Goal: Task Accomplishment & Management: Manage account settings

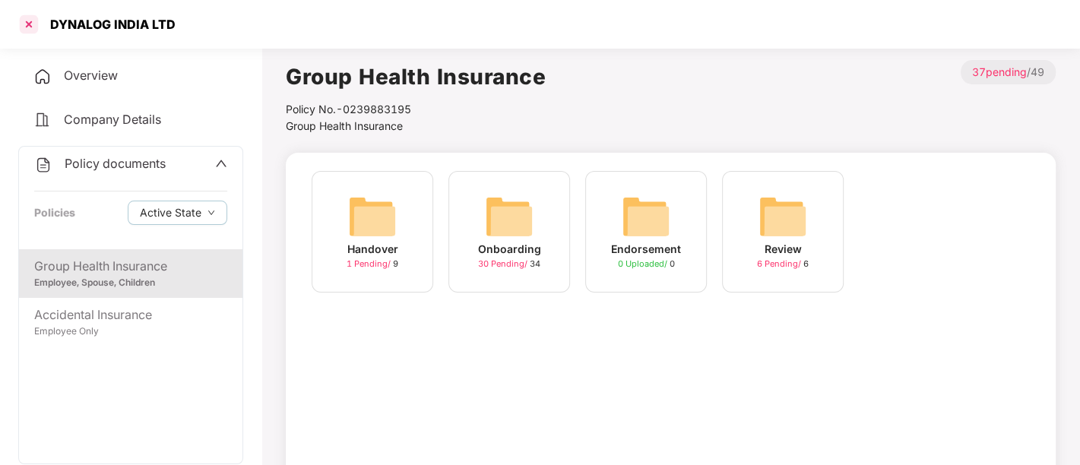
click at [33, 31] on div at bounding box center [29, 24] width 24 height 24
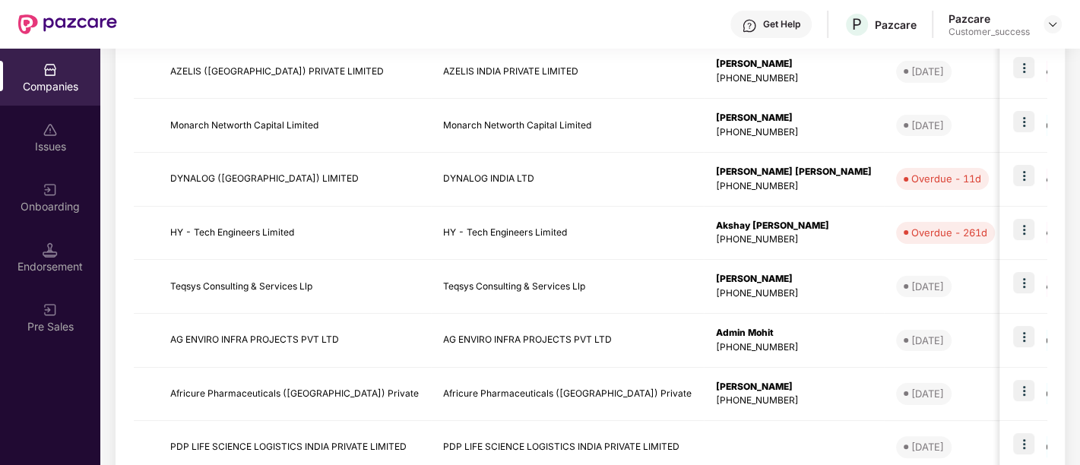
scroll to position [400, 0]
click at [1029, 181] on img at bounding box center [1023, 176] width 21 height 21
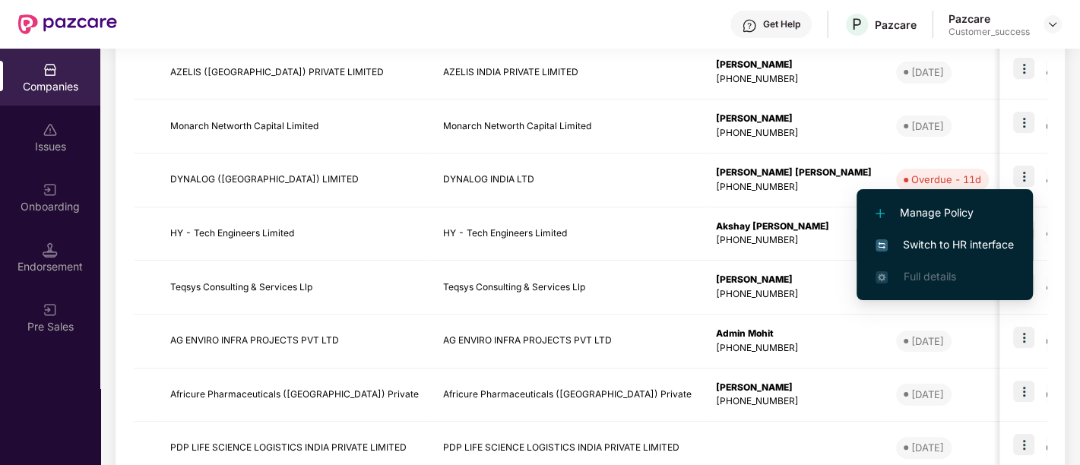
click at [957, 249] on span "Switch to HR interface" at bounding box center [944, 244] width 138 height 17
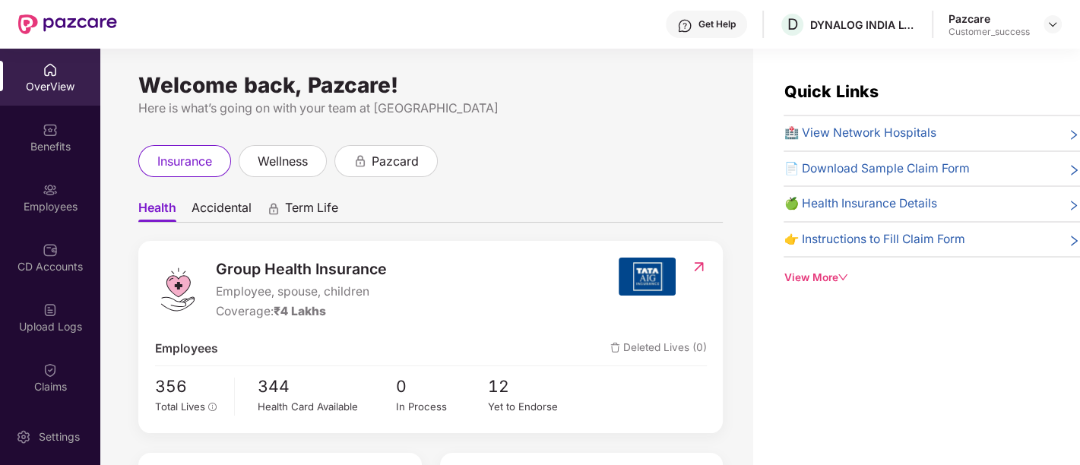
scroll to position [144, 0]
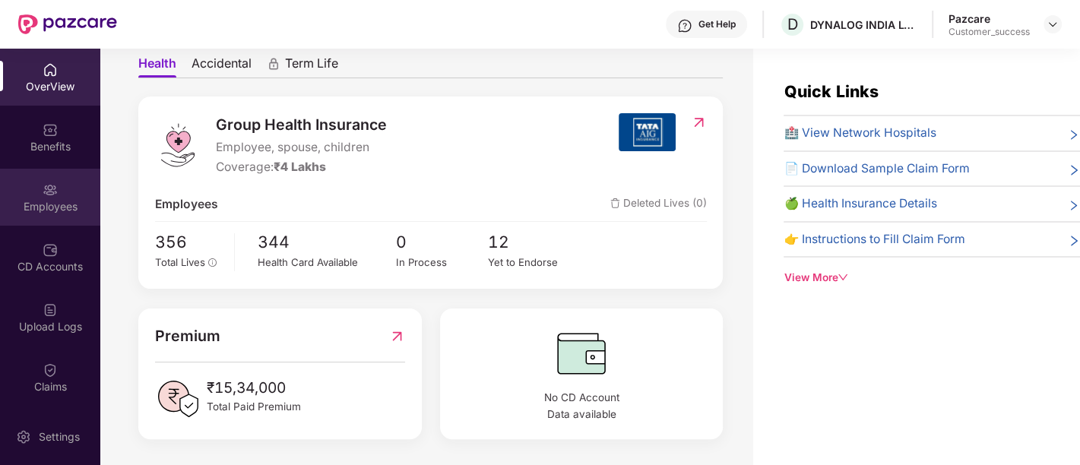
click at [46, 207] on div "Employees" at bounding box center [50, 206] width 100 height 15
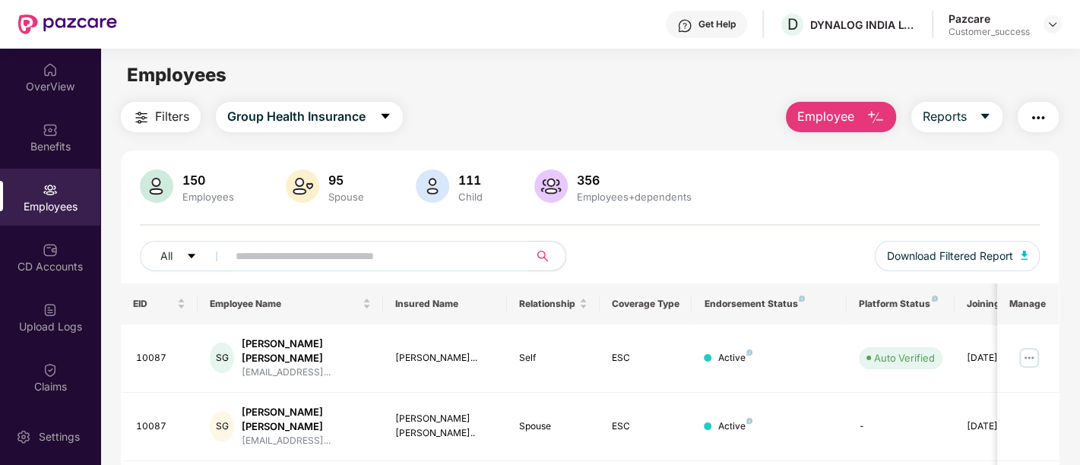
click at [318, 257] on input "text" at bounding box center [372, 256] width 273 height 23
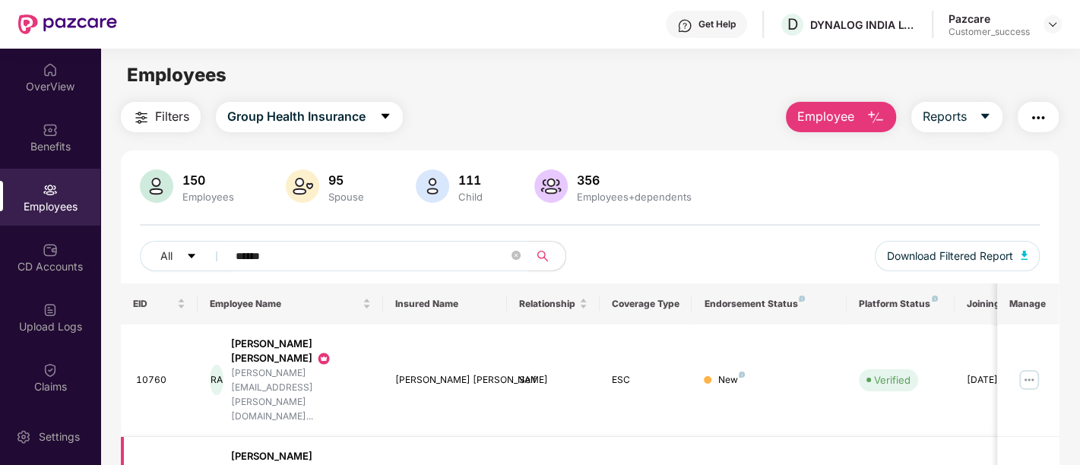
scroll to position [78, 0]
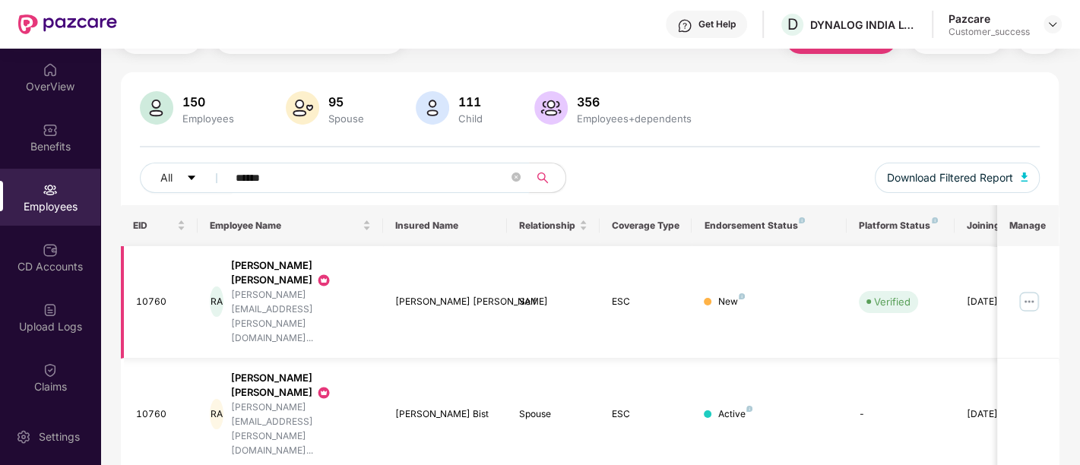
type input "******"
click at [1029, 290] on img at bounding box center [1029, 302] width 24 height 24
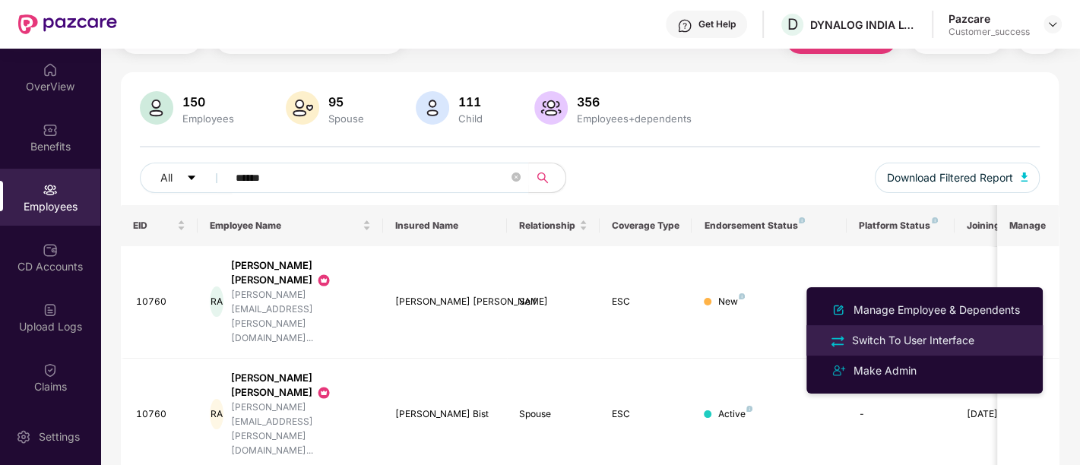
click at [963, 340] on div "Switch To User Interface" at bounding box center [913, 340] width 128 height 17
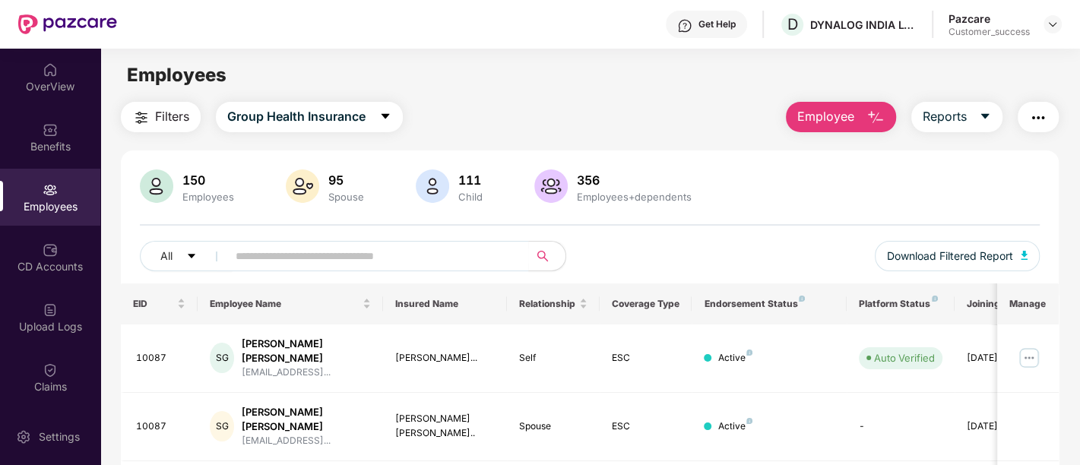
scroll to position [160, 0]
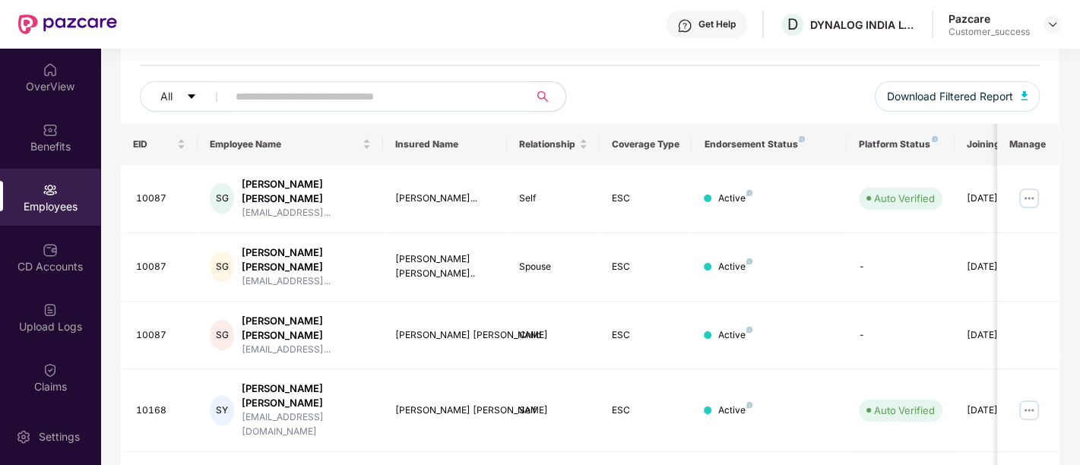
click at [395, 94] on input "text" at bounding box center [372, 96] width 273 height 23
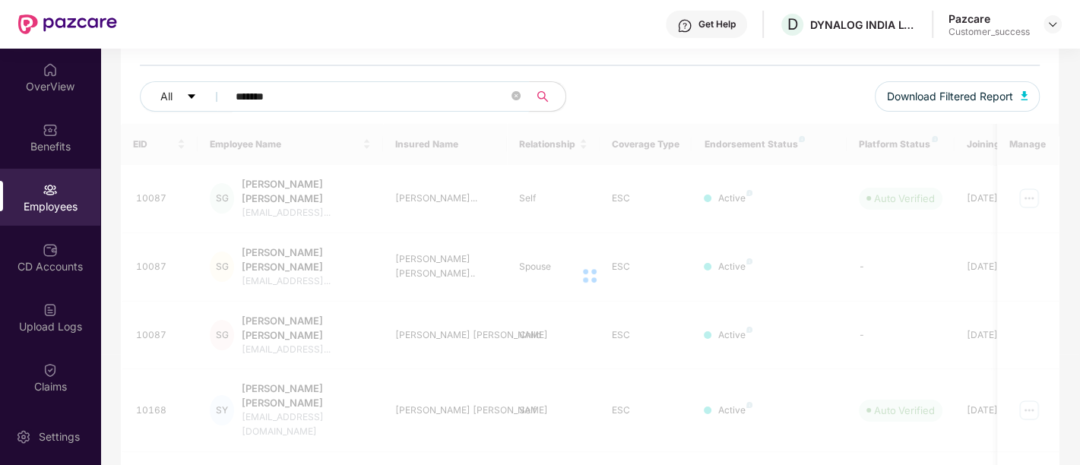
scroll to position [78, 0]
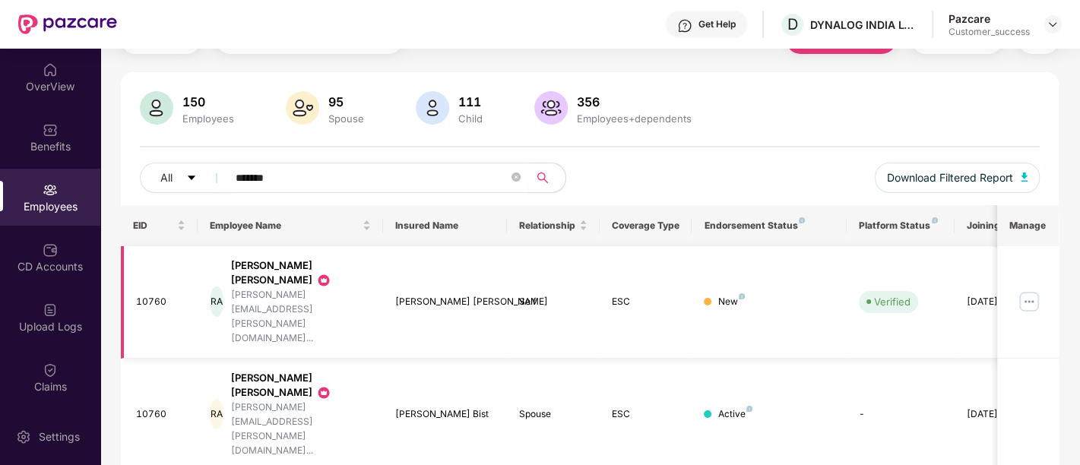
click at [1023, 290] on img at bounding box center [1029, 302] width 24 height 24
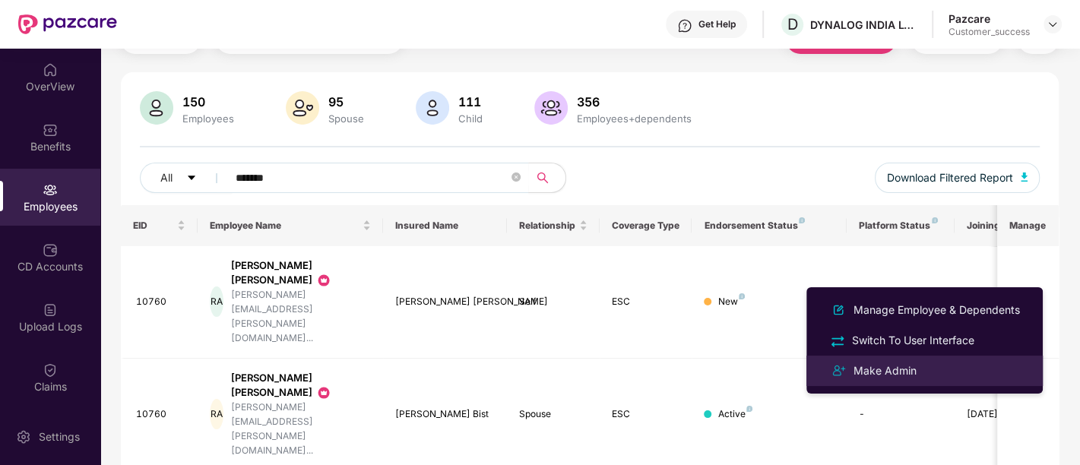
click at [930, 366] on div "Make Admin" at bounding box center [924, 371] width 197 height 18
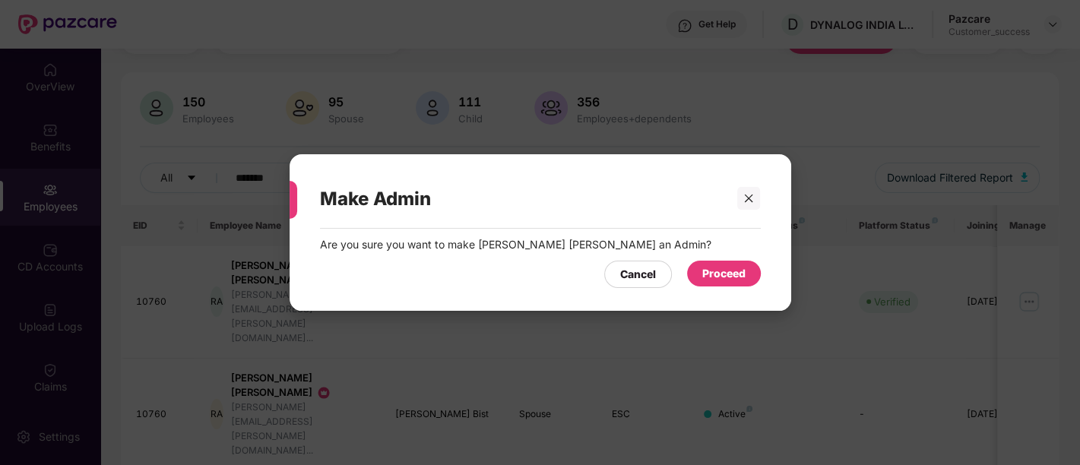
click at [736, 277] on div "Proceed" at bounding box center [723, 273] width 43 height 17
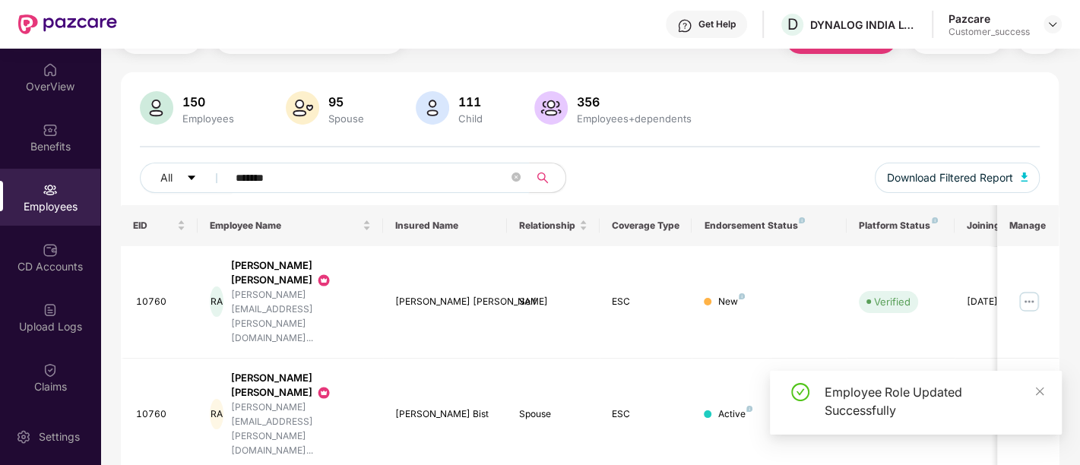
click at [359, 175] on input "*******" at bounding box center [372, 177] width 273 height 23
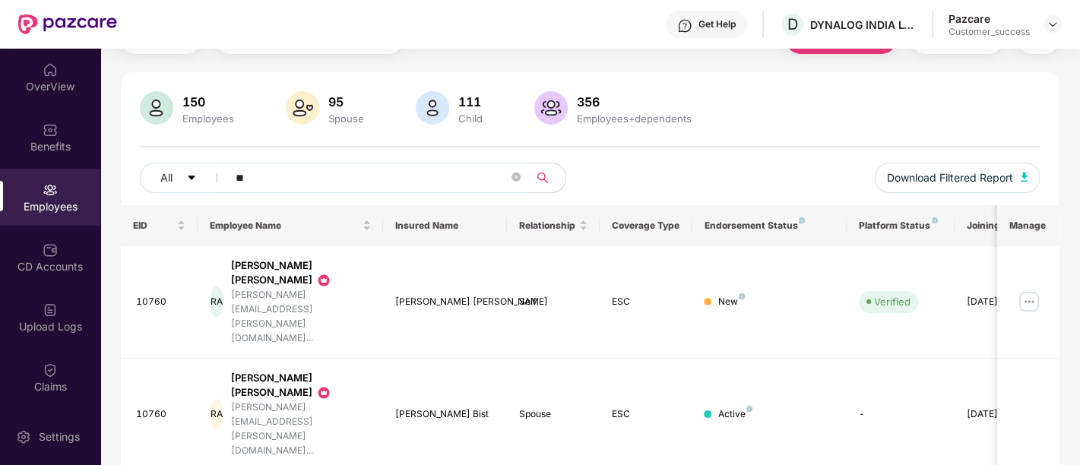
type input "*"
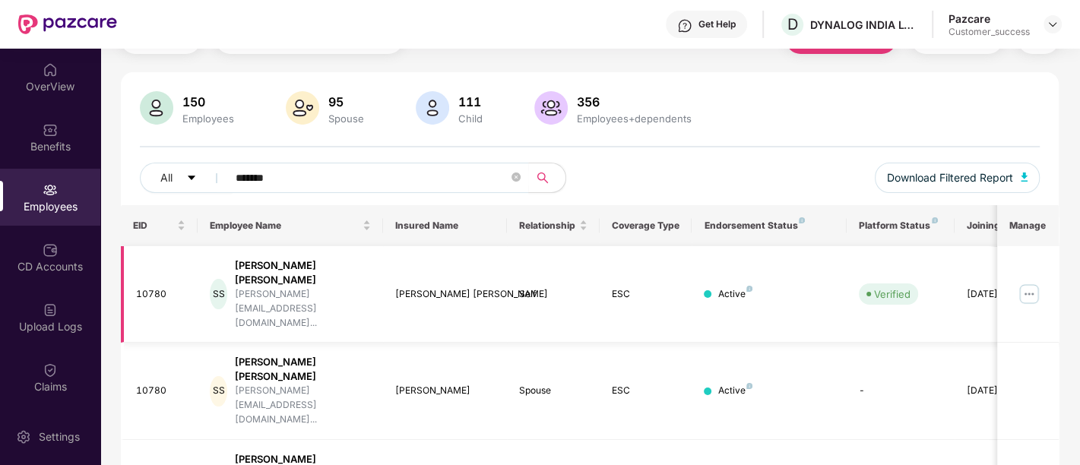
click at [1029, 282] on img at bounding box center [1029, 294] width 24 height 24
click at [286, 179] on input "*******" at bounding box center [372, 177] width 273 height 23
type input "*"
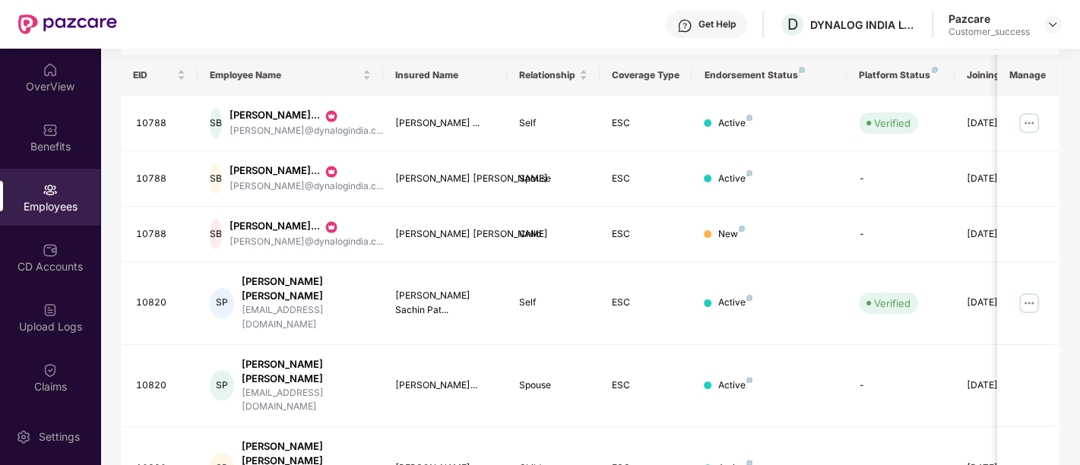
scroll to position [222, 0]
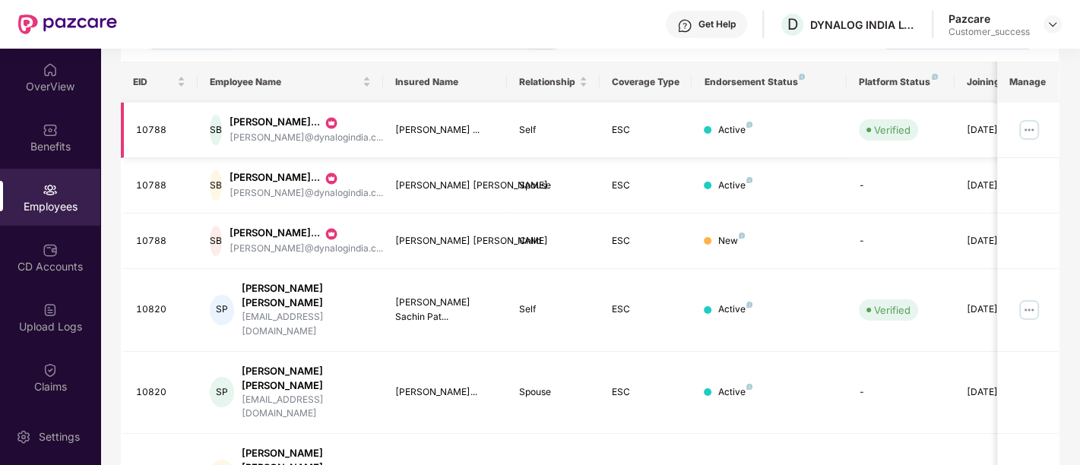
type input "******"
click at [1026, 142] on img at bounding box center [1029, 130] width 24 height 24
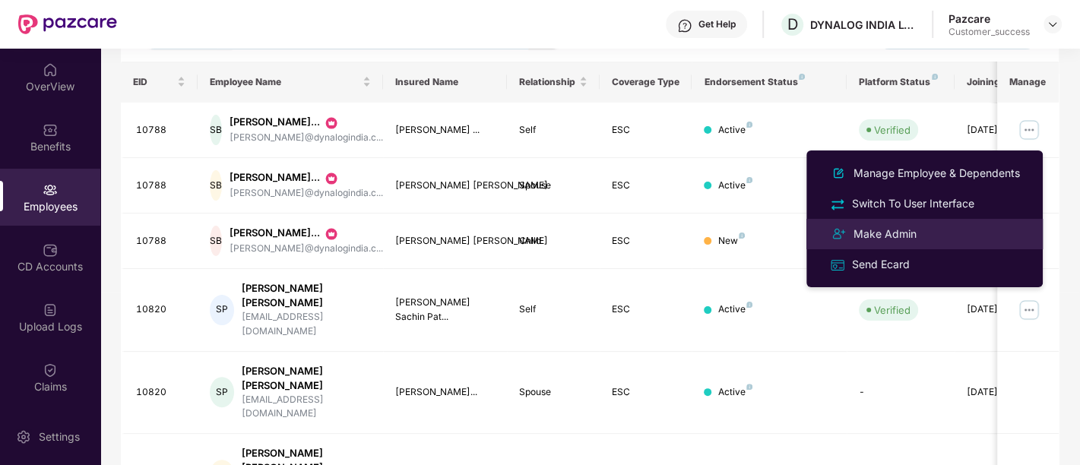
click at [892, 236] on div "Make Admin" at bounding box center [884, 234] width 69 height 17
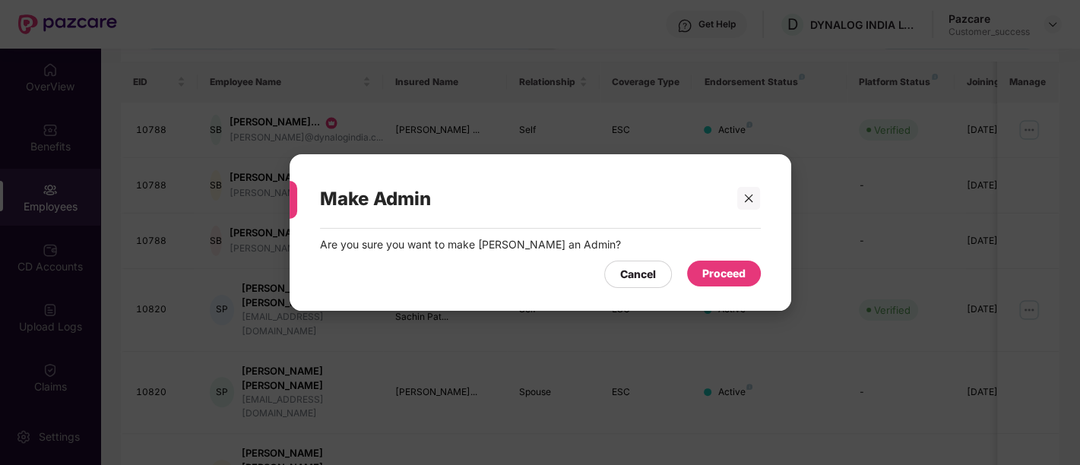
click at [723, 283] on div "Proceed" at bounding box center [724, 274] width 74 height 26
